Goal: Find specific page/section: Find specific page/section

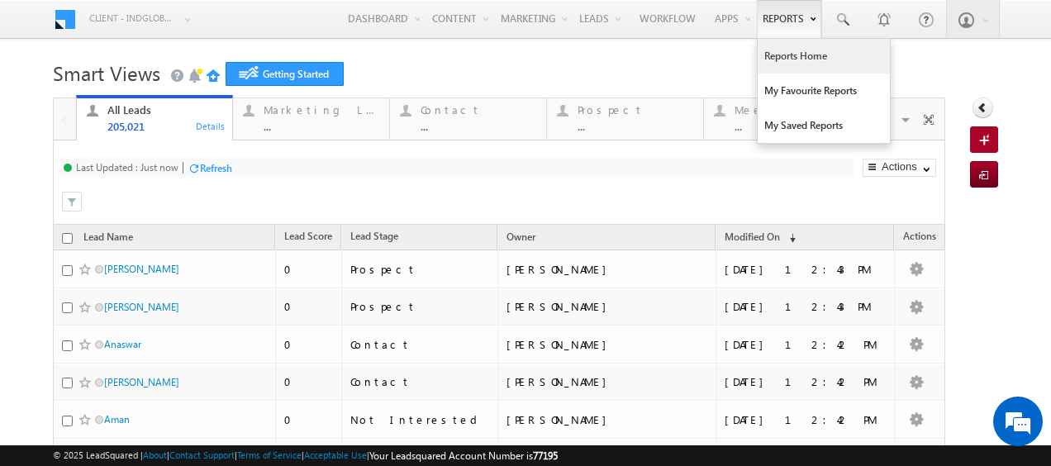
click at [780, 64] on link "Reports Home" at bounding box center [824, 56] width 132 height 35
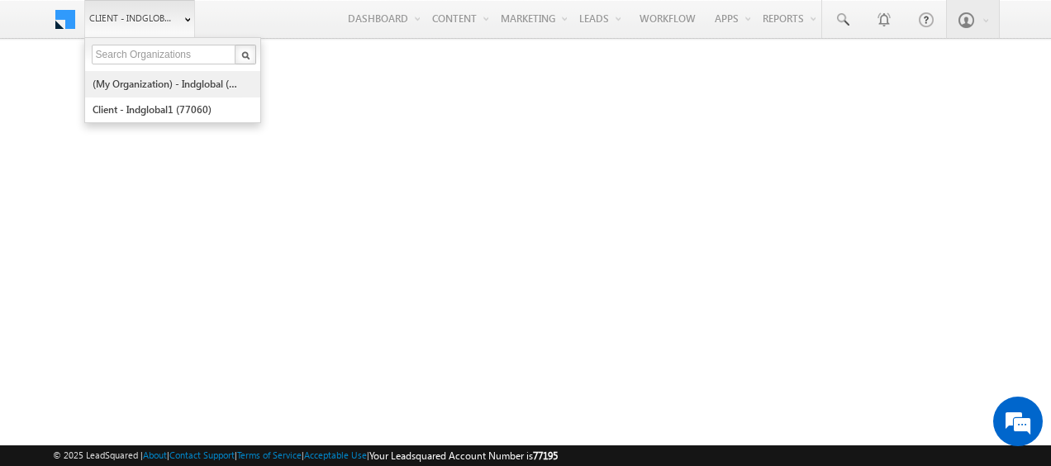
click at [144, 79] on link "(My Organization) - indglobal (48060)" at bounding box center [167, 84] width 151 height 26
